Goal: Find specific page/section: Find specific page/section

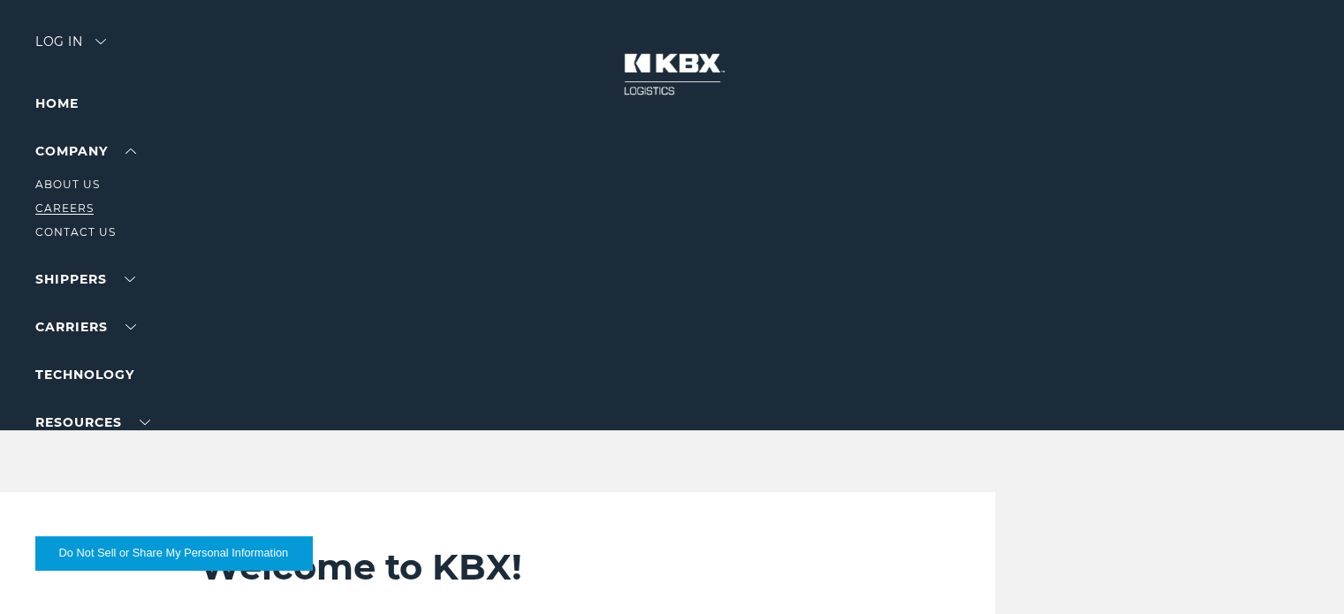
click at [69, 208] on link "Careers" at bounding box center [64, 207] width 58 height 13
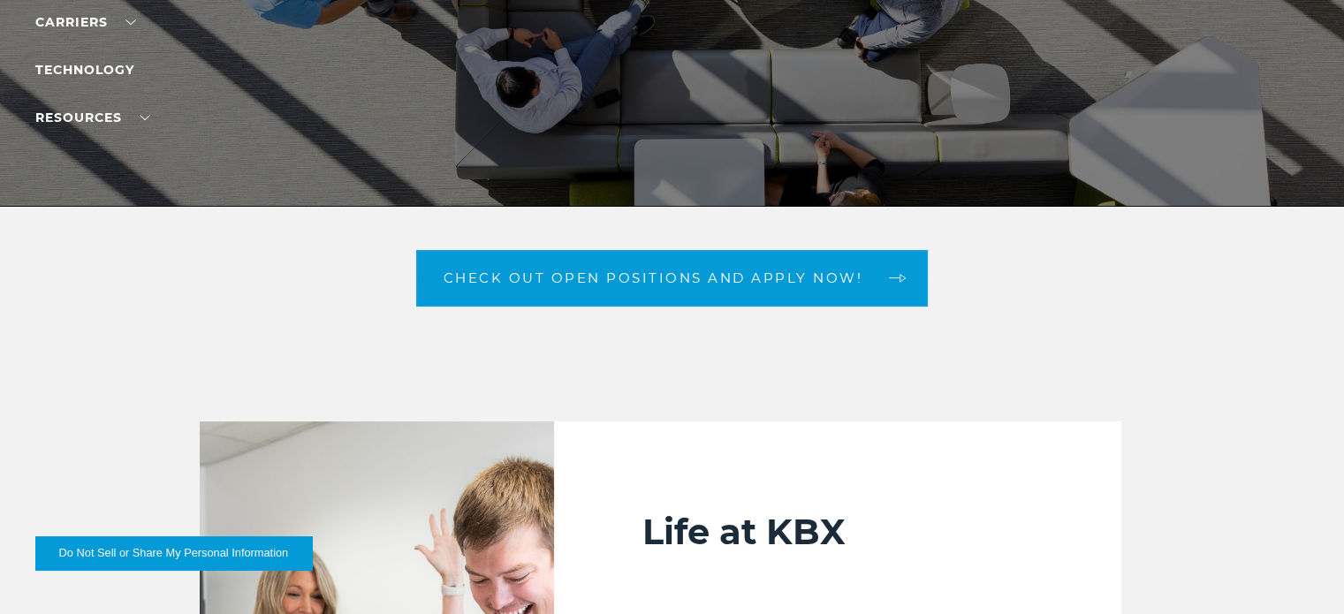
scroll to position [297, 0]
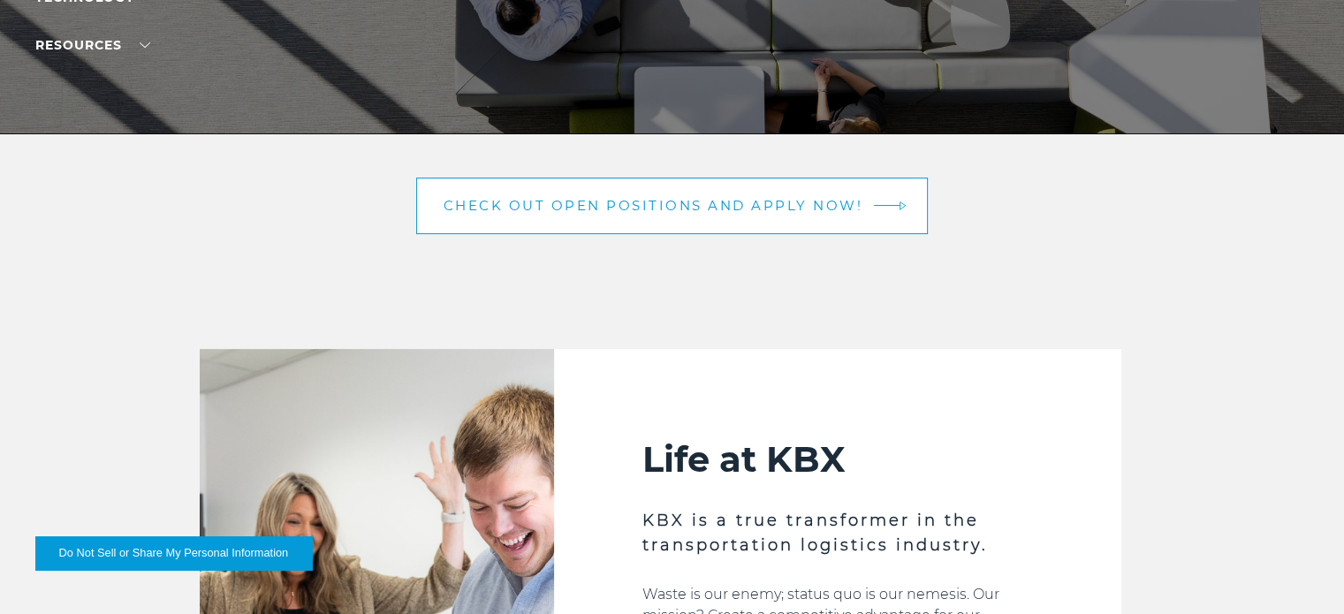
click at [751, 195] on link "Check out open positions and apply now!" at bounding box center [672, 206] width 513 height 57
